Goal: Check status: Check status

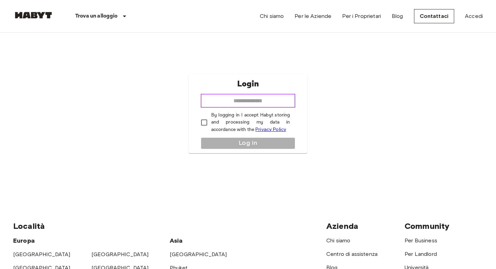
click at [251, 101] on input "email" at bounding box center [248, 101] width 95 height 14
type input "**********"
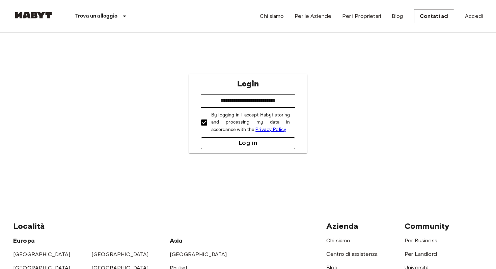
click at [222, 140] on button "Log in" at bounding box center [248, 143] width 95 height 12
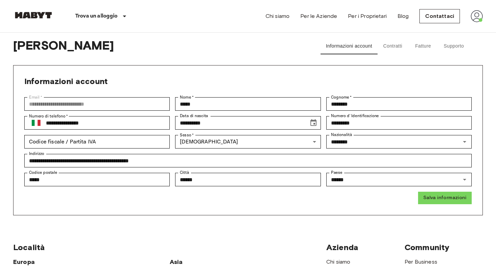
click at [394, 45] on button "Contratti" at bounding box center [393, 46] width 30 height 16
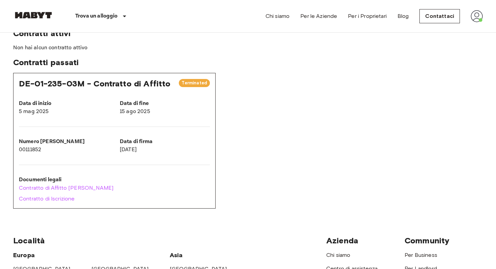
scroll to position [39, 0]
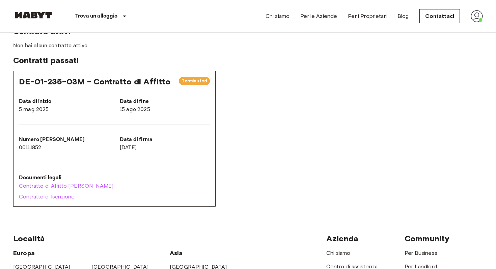
click at [105, 82] on span "DE-01-235-03M - Contratto di Affitto" at bounding box center [95, 82] width 152 height 10
click at [195, 79] on span "Terminated" at bounding box center [194, 81] width 31 height 7
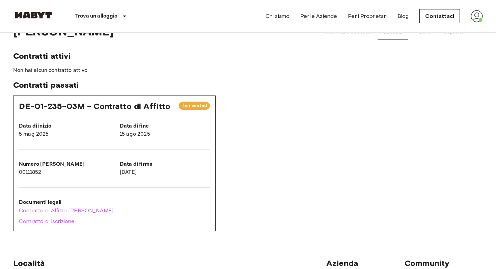
scroll to position [0, 0]
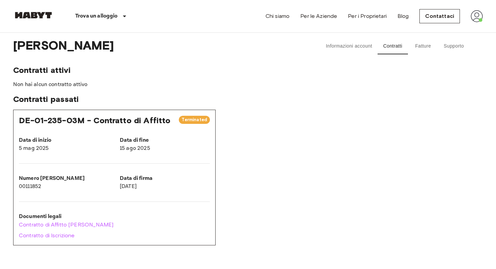
click at [450, 46] on button "Supporto" at bounding box center [453, 46] width 31 height 16
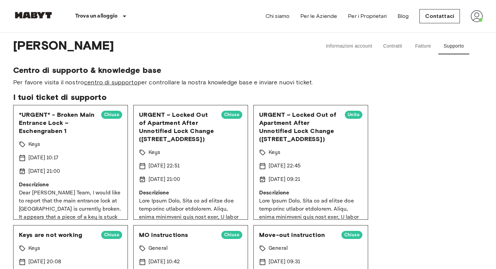
click at [127, 83] on link "centro di supporto" at bounding box center [111, 82] width 54 height 7
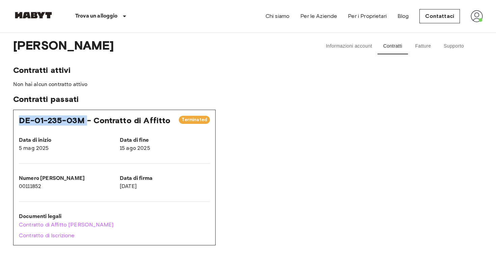
drag, startPoint x: 19, startPoint y: 118, endPoint x: 85, endPoint y: 120, distance: 66.2
click at [85, 120] on span "DE-01-235-03M - Contratto di Affitto" at bounding box center [95, 120] width 152 height 10
copy span "DE-01-235-03M"
